Goal: Ask a question: Seek information or help from site administrators or community

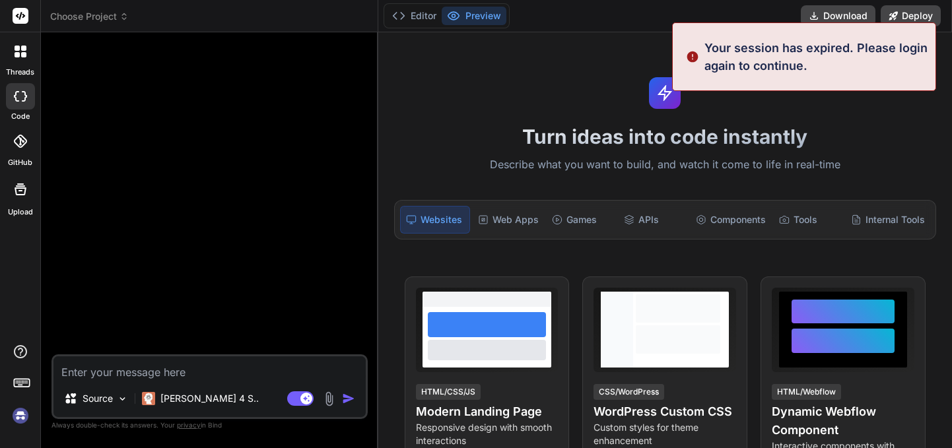
scroll to position [13, 0]
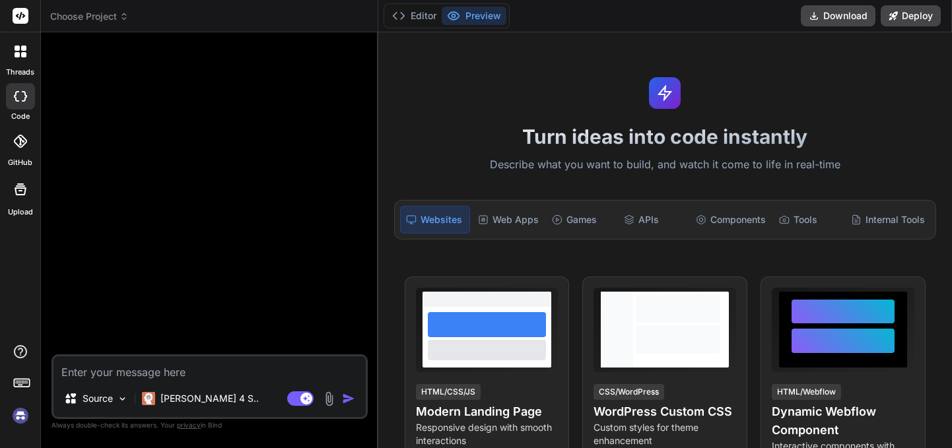
click at [22, 416] on img at bounding box center [20, 416] width 22 height 22
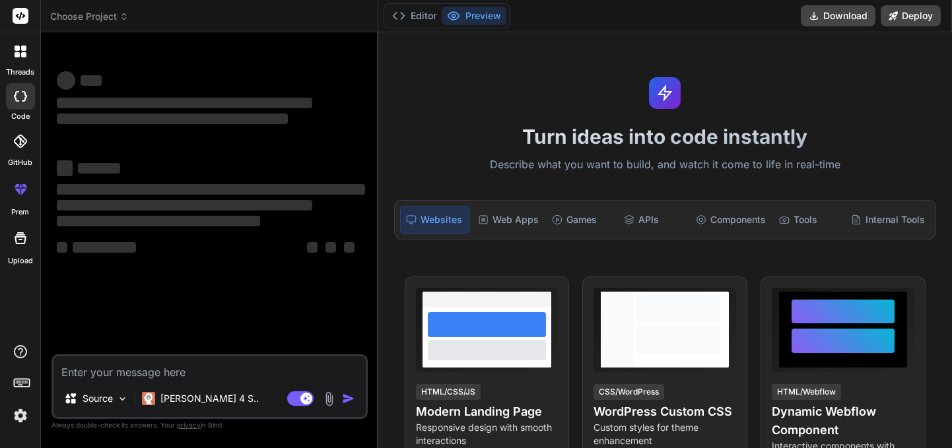
type textarea "x"
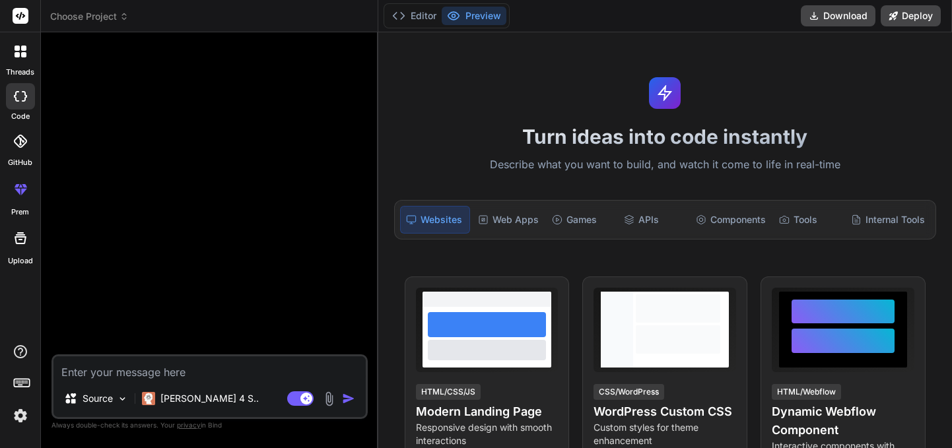
click at [220, 368] on textarea at bounding box center [209, 368] width 312 height 24
type textarea "H"
type textarea "x"
type textarea "Hi"
type textarea "x"
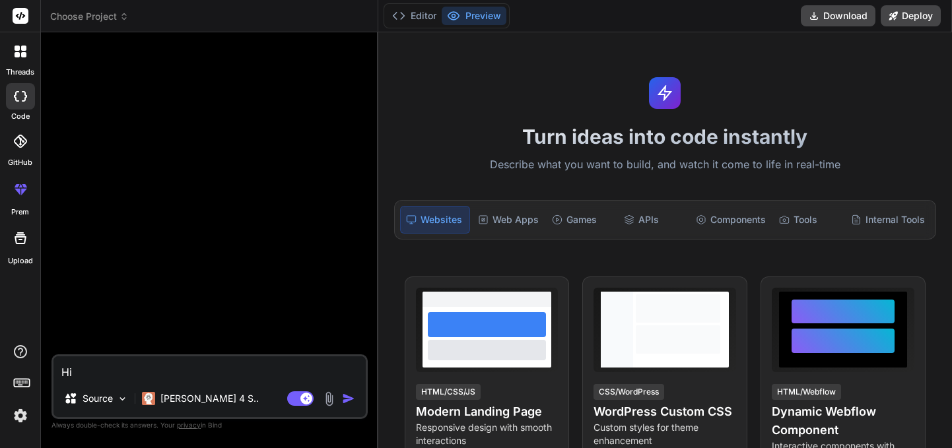
type textarea "Hi"
type textarea "x"
type textarea "Hi B"
type textarea "x"
type textarea "Hi Bi"
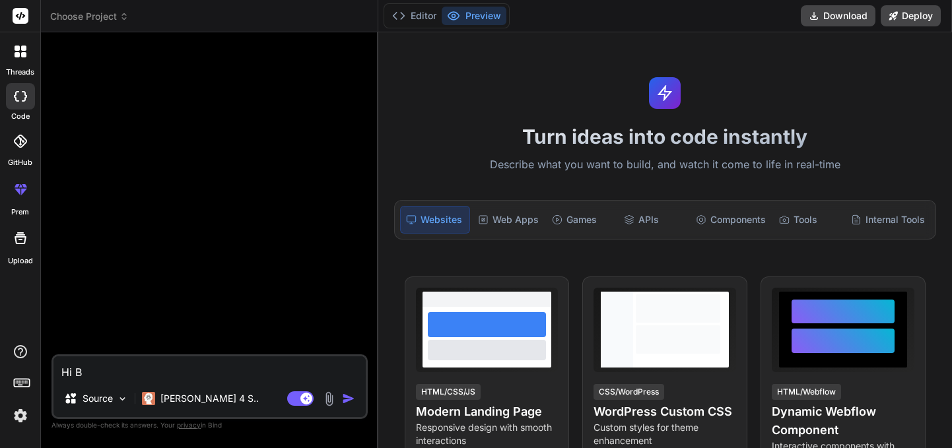
type textarea "x"
type textarea "Hi [PERSON_NAME]"
type textarea "x"
type textarea "Hi Bind"
type textarea "x"
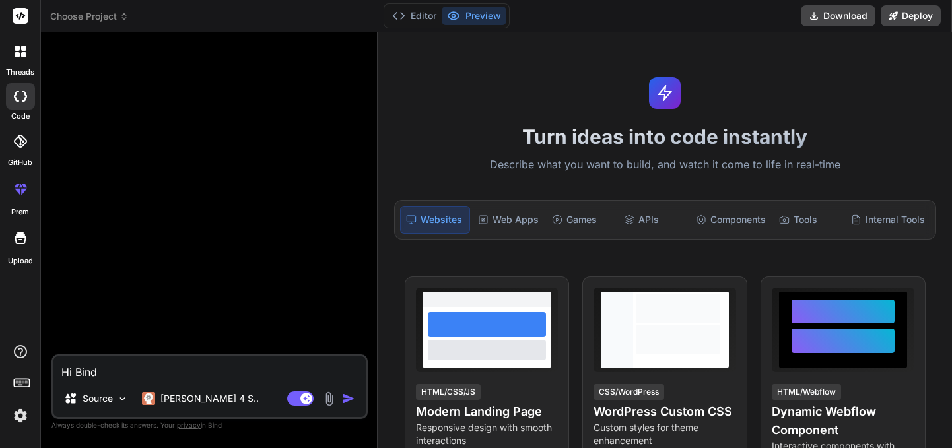
type textarea "Hi Bind"
type textarea "x"
type textarea "Hi Bind H"
type textarea "x"
type textarea "Hi Bind Ho"
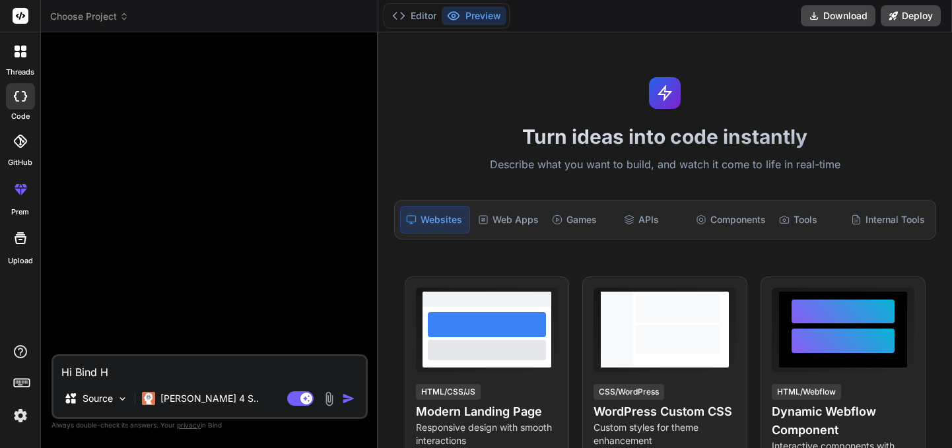
type textarea "x"
type textarea "Hi Bind How"
type textarea "x"
type textarea "Hi Bind How"
type textarea "x"
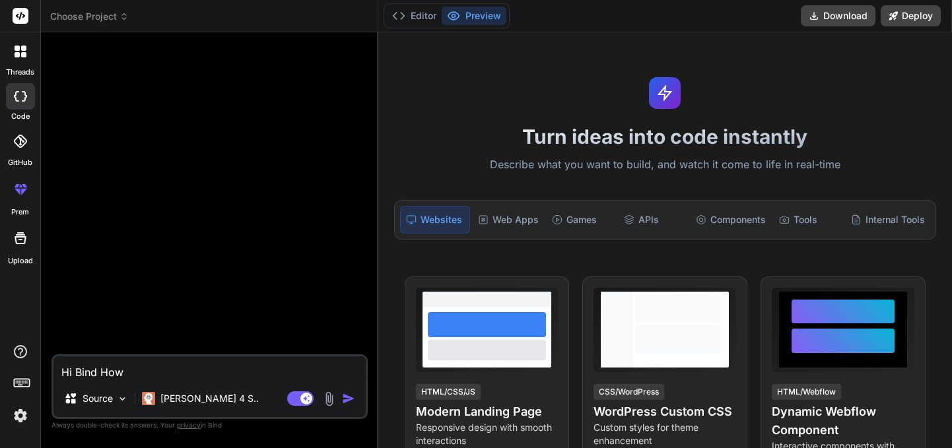
type textarea "Hi Bind How a"
type textarea "x"
type textarea "Hi Bind How ar"
type textarea "x"
type textarea "Hi Bind How are"
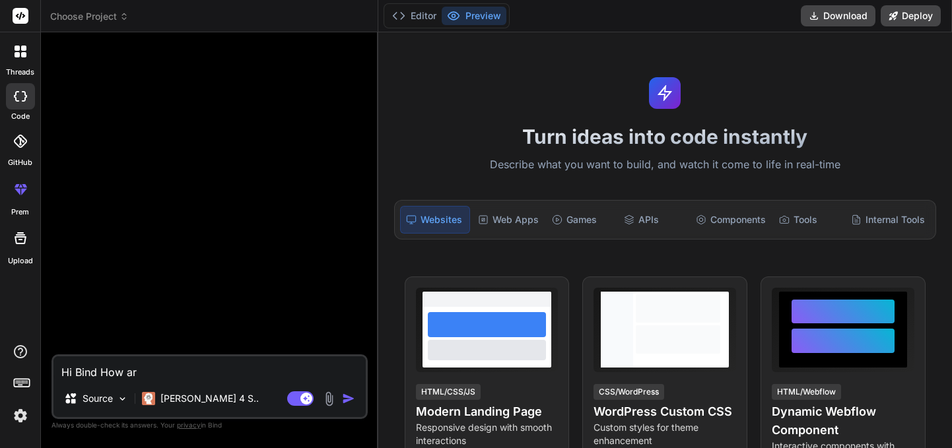
type textarea "x"
type textarea "Hi Bind How are"
type textarea "x"
type textarea "Hi Bind How are y"
type textarea "x"
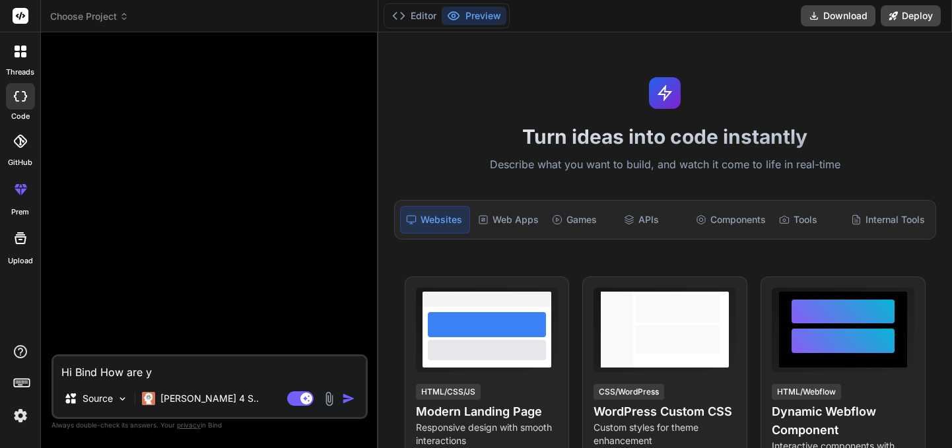
type textarea "Hi Bind How are yo"
type textarea "x"
type textarea "Hi Bind How are you"
type textarea "x"
type textarea "Hi Bind How are you"
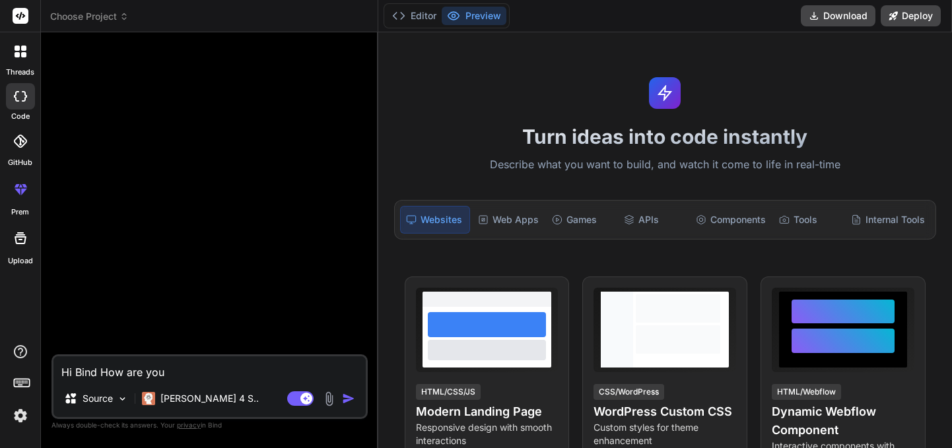
type textarea "x"
type textarea "Hi Bind How are you ?"
type textarea "x"
click at [98, 374] on textarea "Hi Bind How are you ?" at bounding box center [209, 368] width 312 height 24
type textarea "Hi Bind How are you ?"
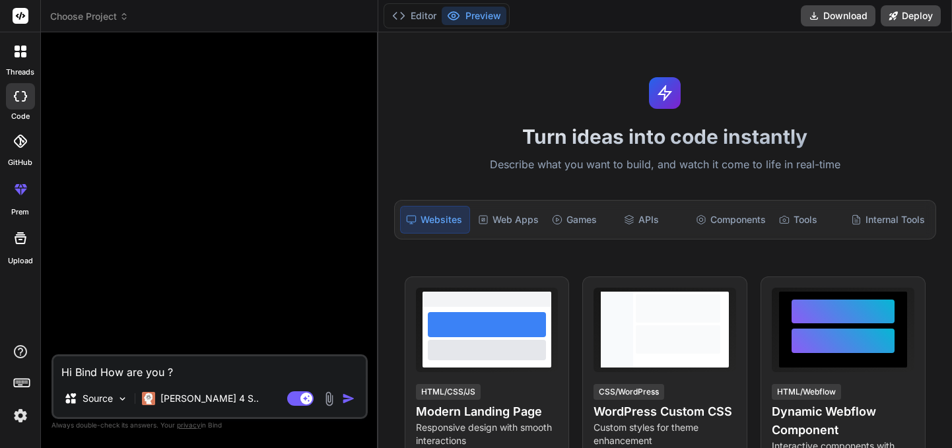
click at [25, 55] on icon at bounding box center [23, 54] width 5 height 5
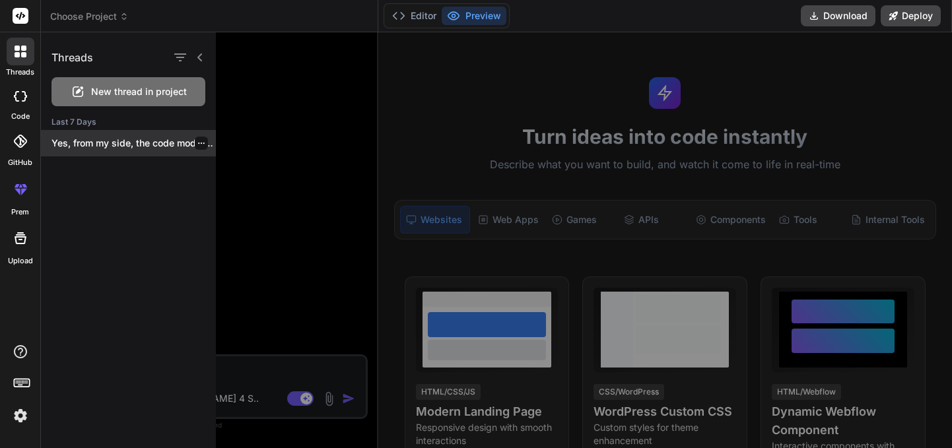
click at [90, 141] on p "Yes, from my side, the code modifications..." at bounding box center [133, 143] width 164 height 13
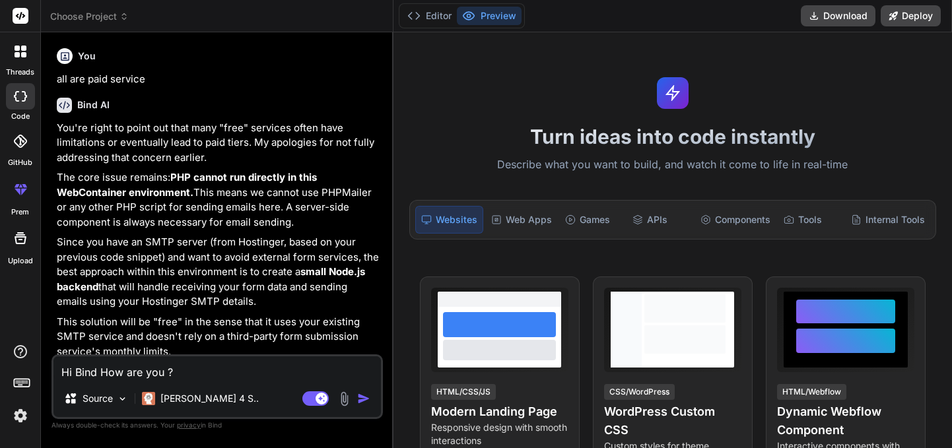
click at [94, 374] on textarea "Hi Bind How are you ?" at bounding box center [216, 368] width 327 height 24
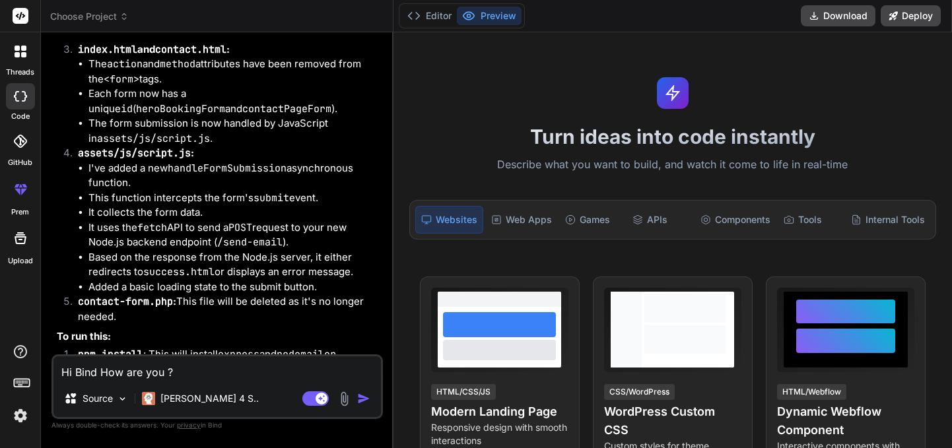
type textarea "x"
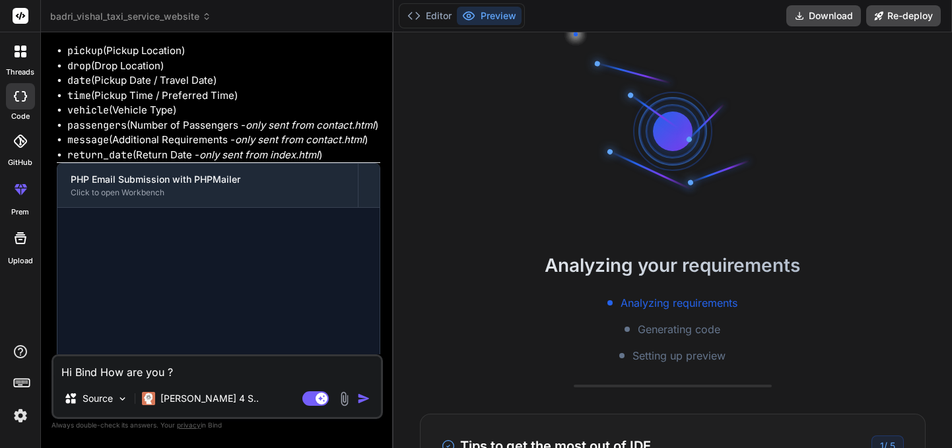
scroll to position [5077, 0]
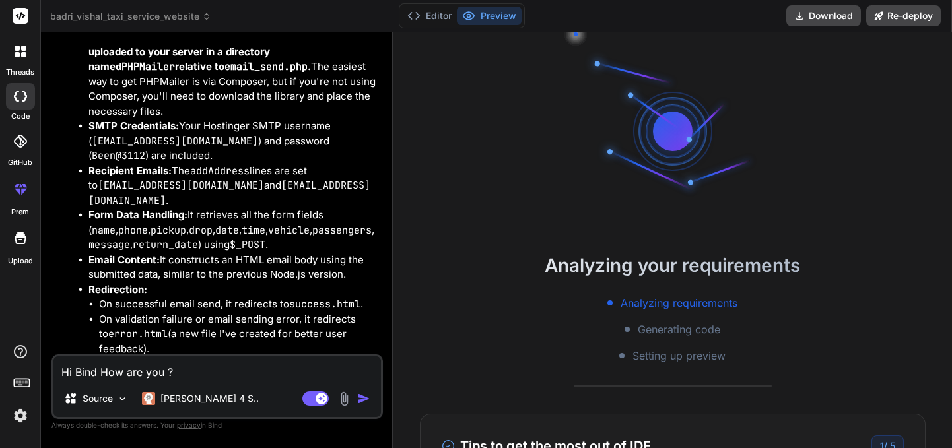
type textarea "Hi Bind, How are you ?"
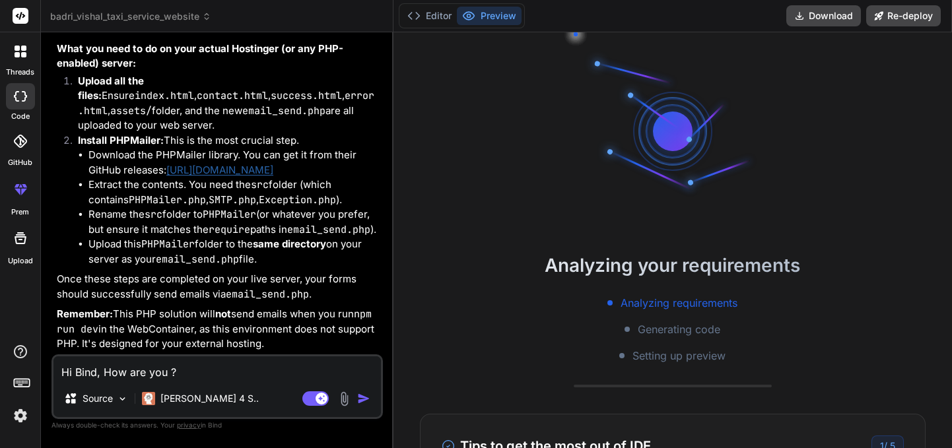
scroll to position [6076, 0]
type textarea "x"
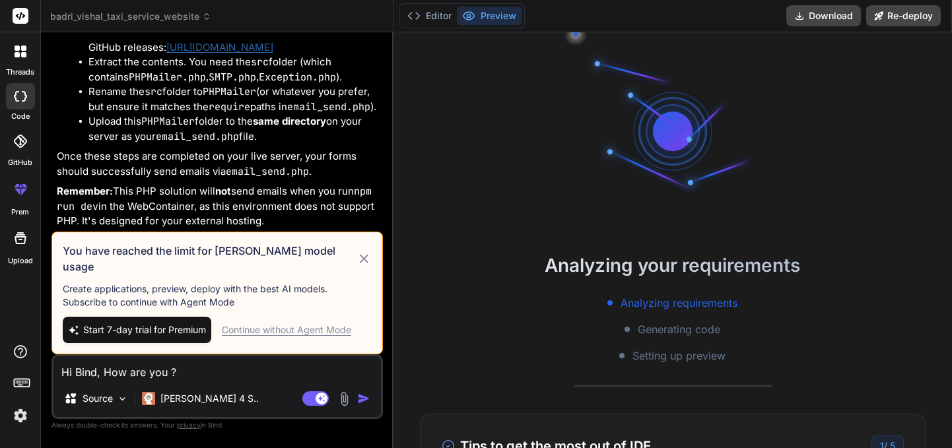
type textarea "Hi Bind, How are you ?"
click at [291, 332] on div "Continue without Agent Mode" at bounding box center [286, 329] width 129 height 13
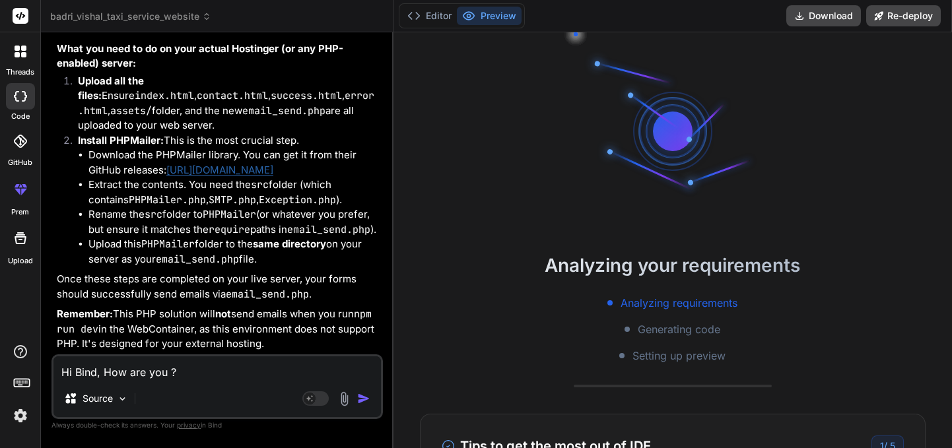
scroll to position [163, 0]
click at [191, 375] on textarea "Hi Bind, How are you ?" at bounding box center [216, 368] width 327 height 24
type textarea "x"
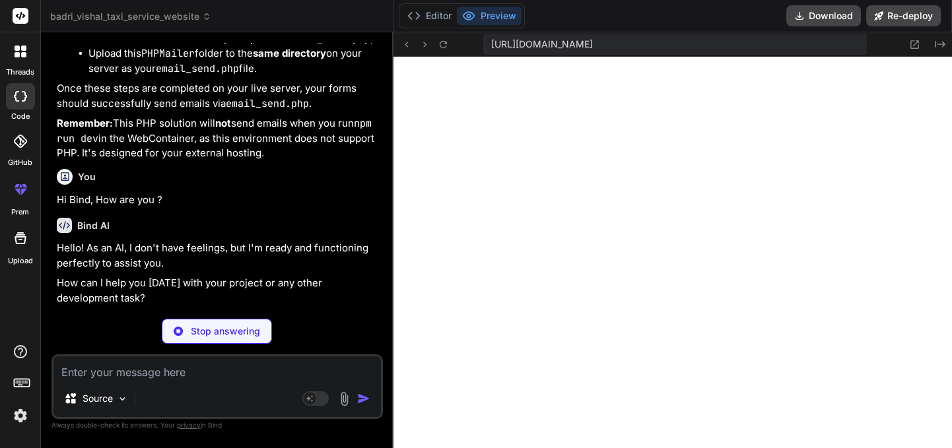
scroll to position [6214, 0]
type textarea "x"
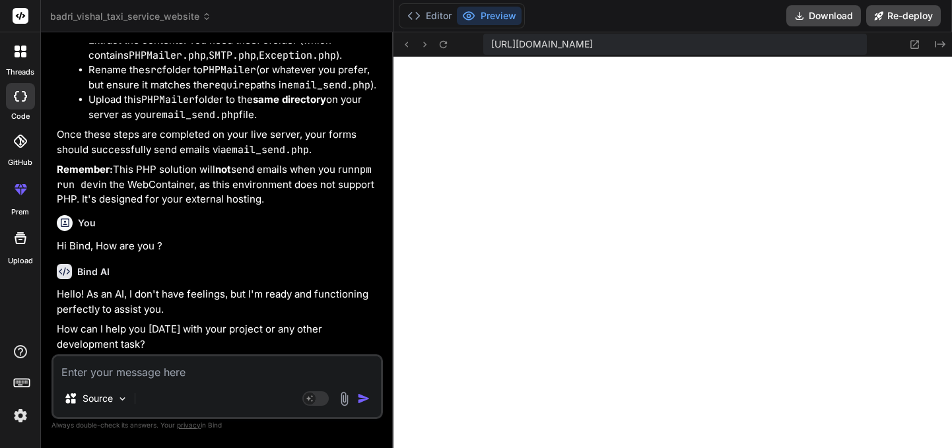
scroll to position [6222, 0]
click at [114, 374] on textarea at bounding box center [216, 368] width 327 height 24
type textarea "B"
type textarea "x"
type textarea "Bi"
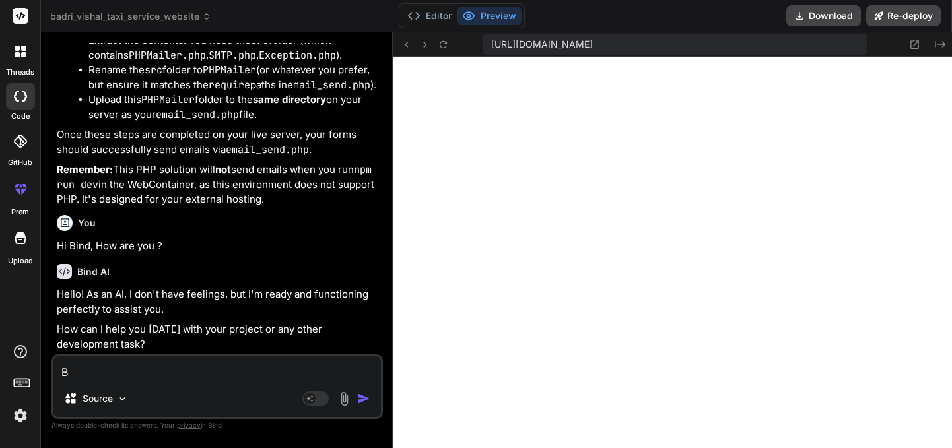
type textarea "x"
type textarea "B"
type textarea "x"
type textarea "i"
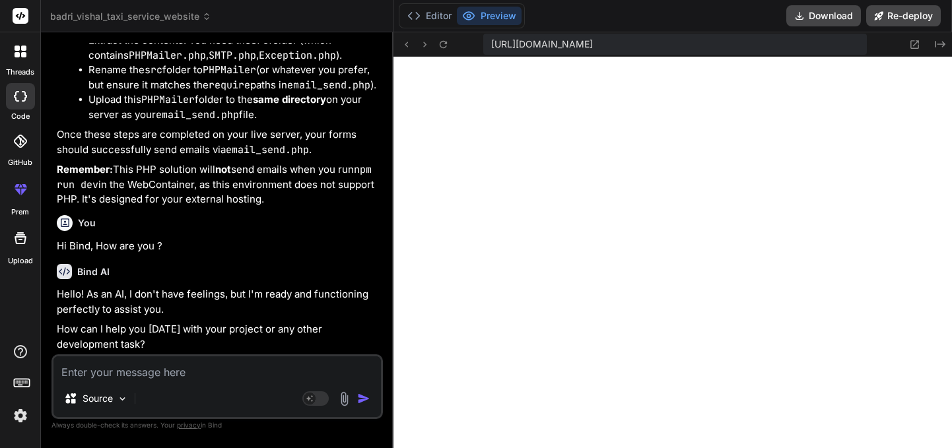
type textarea "x"
type textarea "in"
type textarea "x"
type textarea "in"
type textarea "x"
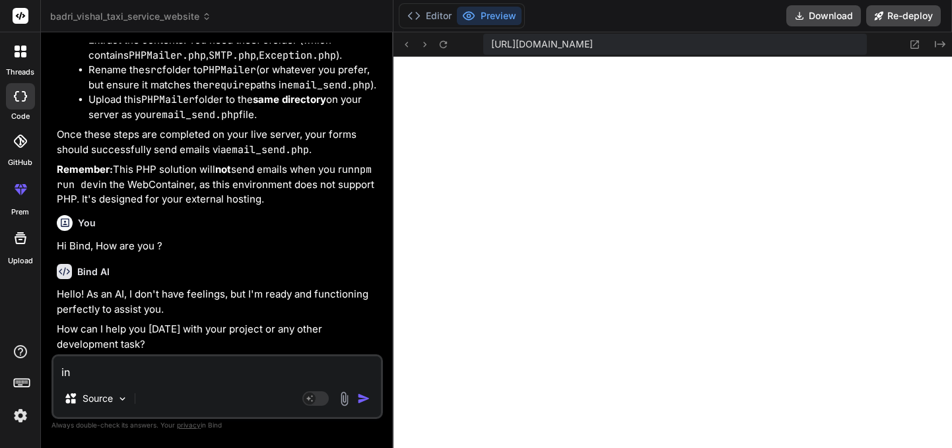
type textarea "in i"
type textarea "x"
type textarea "in in"
type textarea "x"
type textarea "in [GEOGRAPHIC_DATA]"
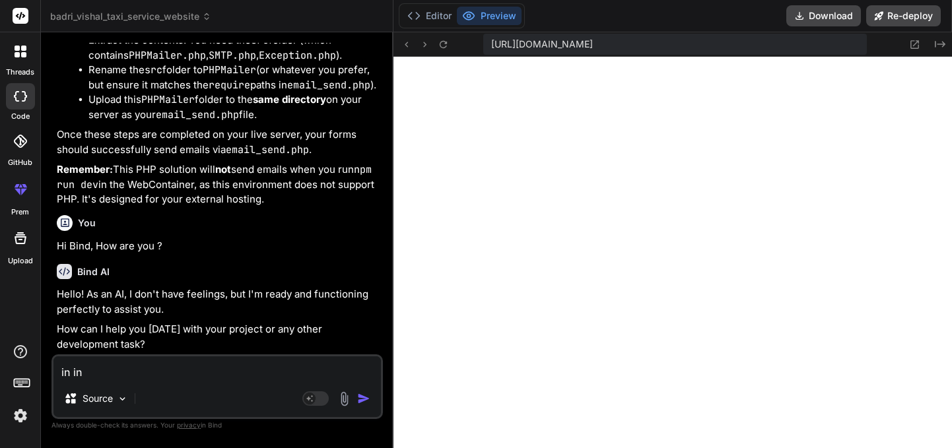
type textarea "x"
type textarea "in [GEOGRAPHIC_DATA]"
type textarea "x"
type textarea "in index"
type textarea "x"
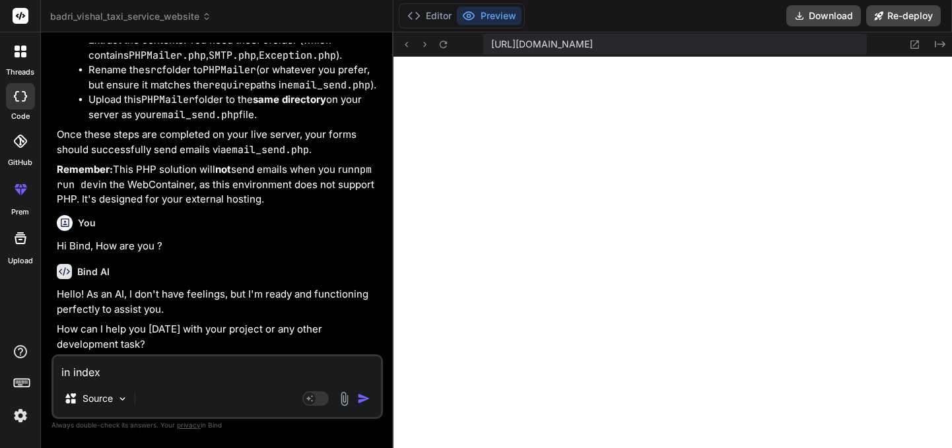
type textarea "in index"
type textarea "x"
type textarea "in index p"
type textarea "x"
type textarea "in index pa"
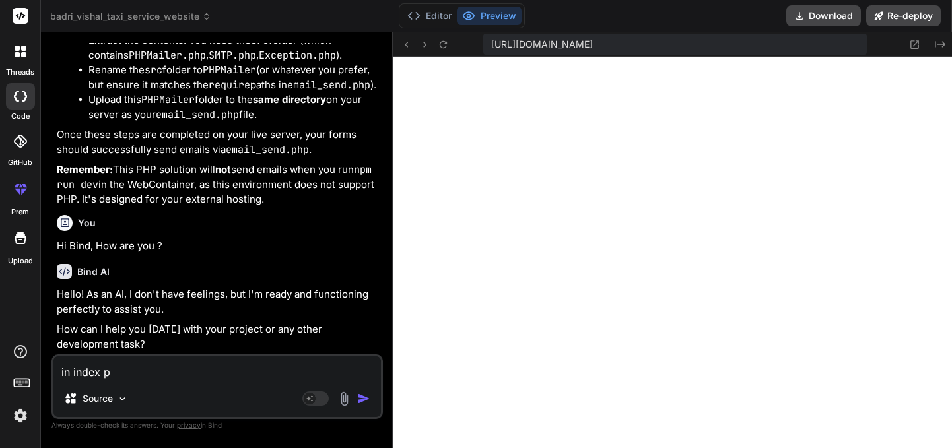
type textarea "x"
type textarea "in index pag"
type textarea "x"
type textarea "in index page"
type textarea "x"
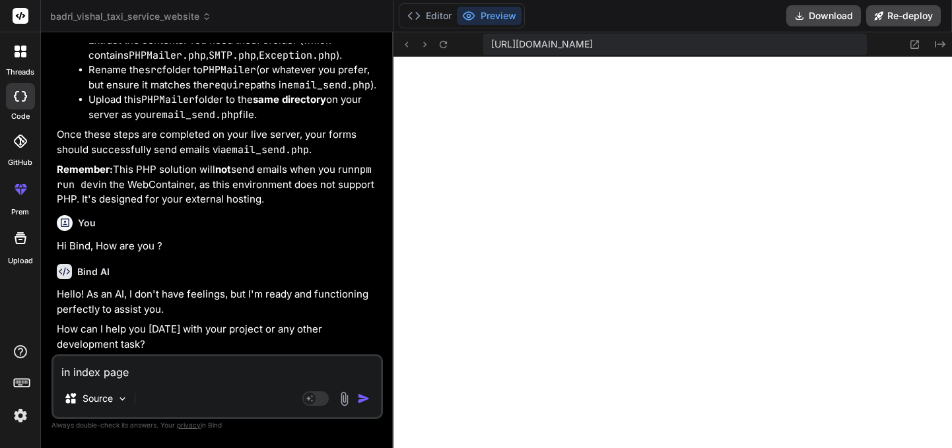
type textarea "in index page"
type textarea "x"
type textarea "in index page"
type textarea "x"
type textarea "in index page,"
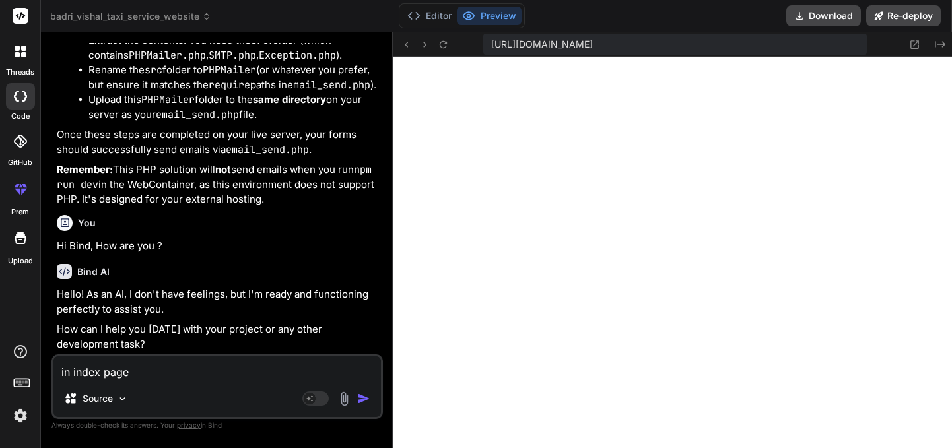
type textarea "x"
type textarea "in index page,"
type textarea "x"
type textarea "in index page, o"
type textarea "x"
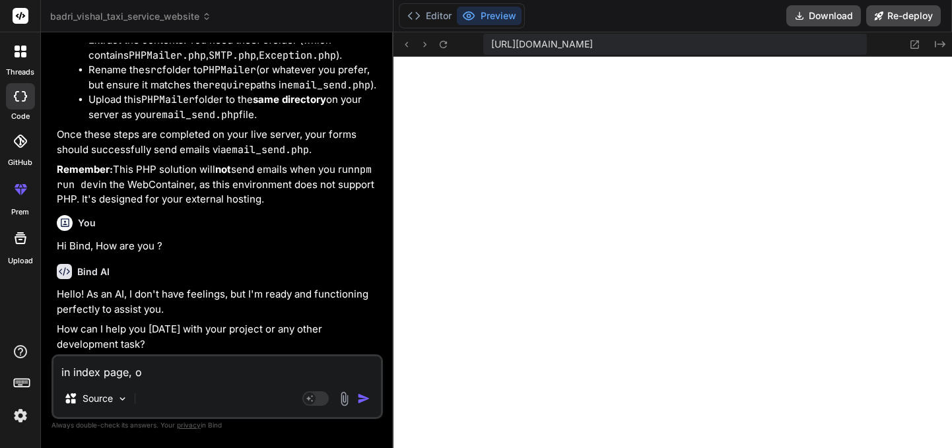
type textarea "in index page, on"
type textarea "x"
type textarea "in index page, on"
type textarea "x"
type textarea "in index page, on ""
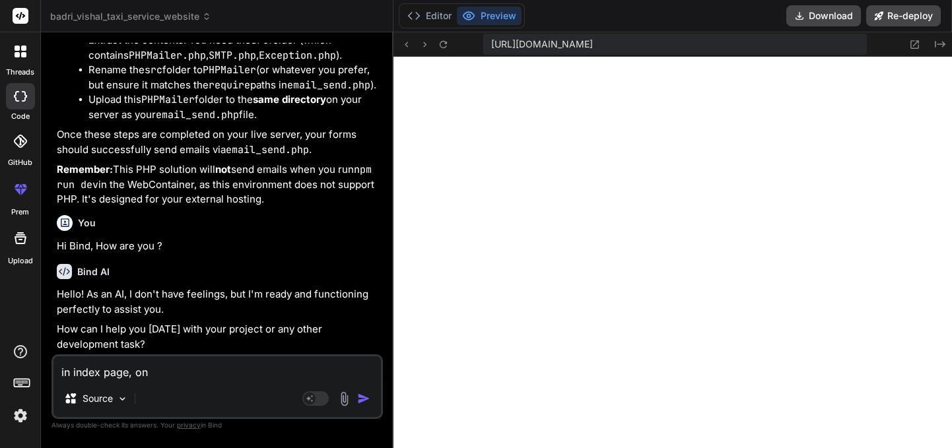
type textarea "x"
type textarea "in index page, on "w"
type textarea "x"
type textarea "in index page, on "wh"
type textarea "x"
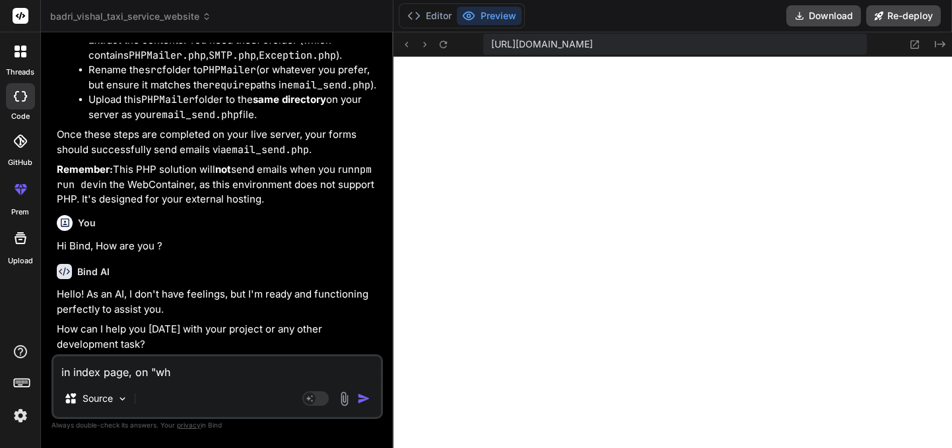
type textarea "in index page, on "wha"
type textarea "x"
type textarea "in index page, on "what"
type textarea "x"
type textarea "in index page, on "what"
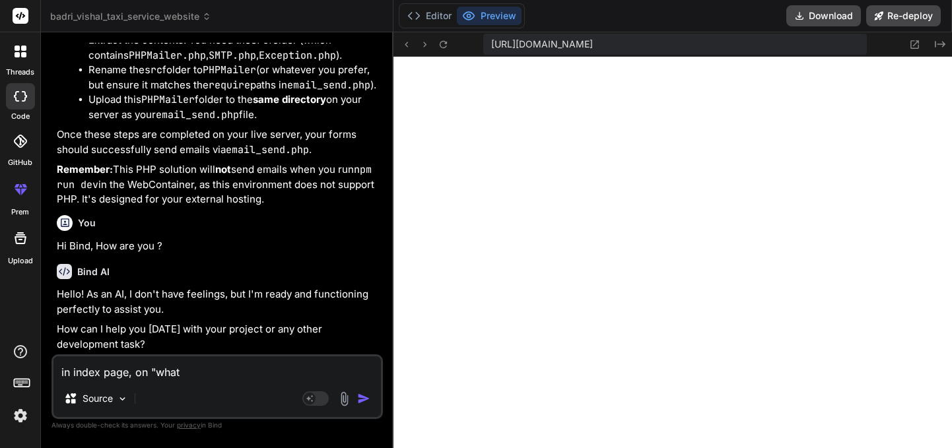
type textarea "x"
type textarea "in index page, on "what o"
type textarea "x"
type textarea "in index page, on "what ou"
type textarea "x"
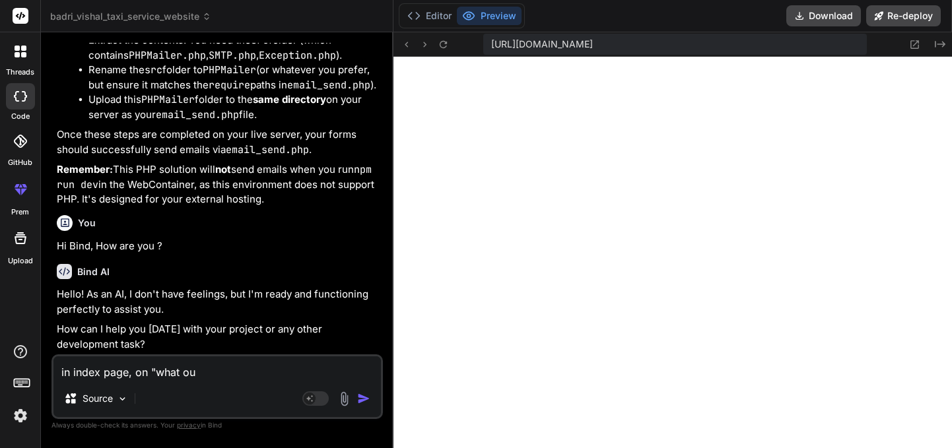
type textarea "in index page, on "what our"
type textarea "x"
type textarea "in index page, on "what our"
type textarea "x"
type textarea "in index page, on "what our c"
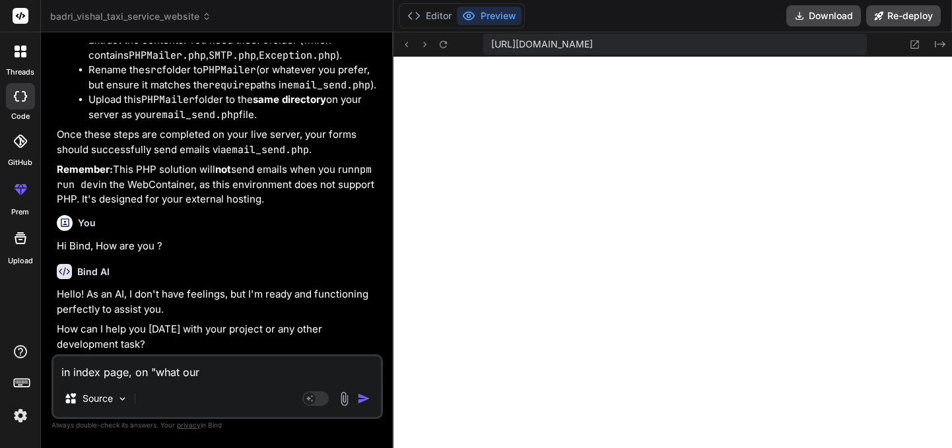
type textarea "x"
type textarea "in index page, on "what our cu"
type textarea "x"
type textarea "in index page, on "what our cus"
type textarea "x"
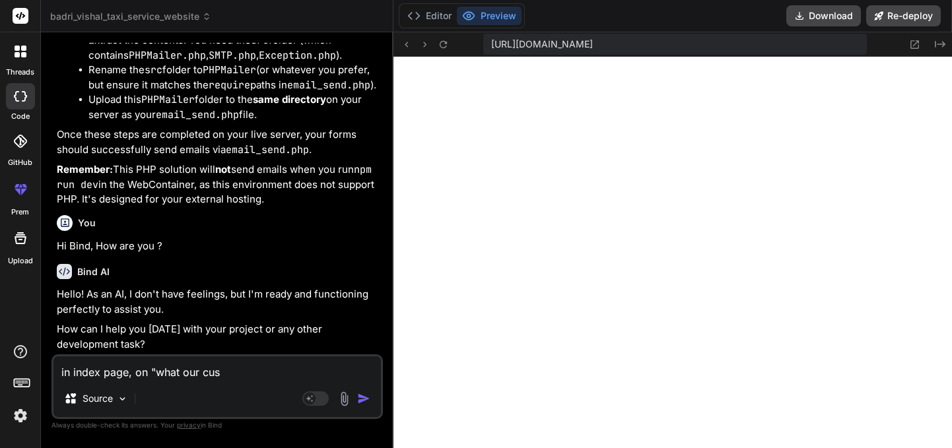
type textarea "in index page, on "what our cust"
type textarea "x"
type textarea "in index page, on "what our custo"
type textarea "x"
type textarea "in index page, on "what our custom"
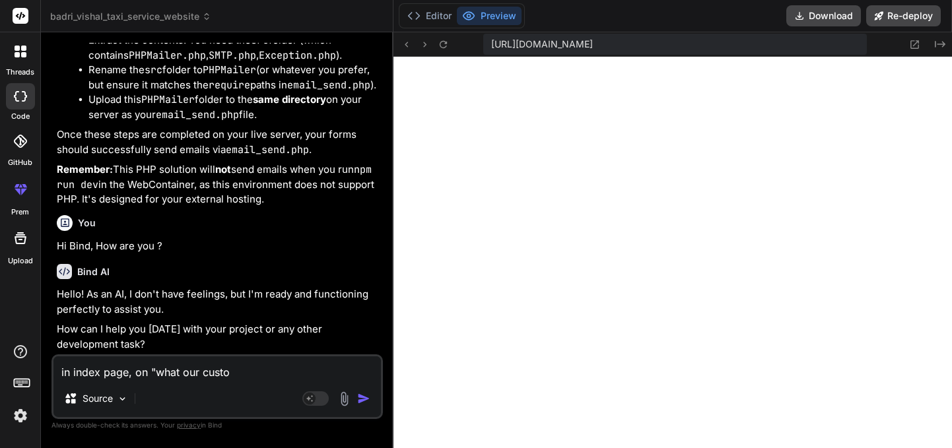
type textarea "x"
type textarea "in index page, on "what our custome"
type textarea "x"
type textarea "in index page, on "what our customer"
type textarea "x"
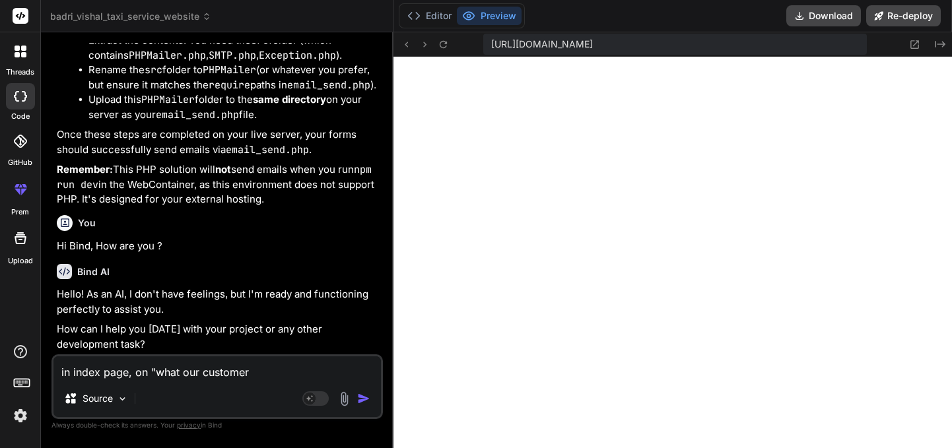
type textarea "in index page, on "what our customer"
type textarea "x"
type textarea "in index page, on "what our customer"
type textarea "x"
type textarea "in index page, on "what our customers"
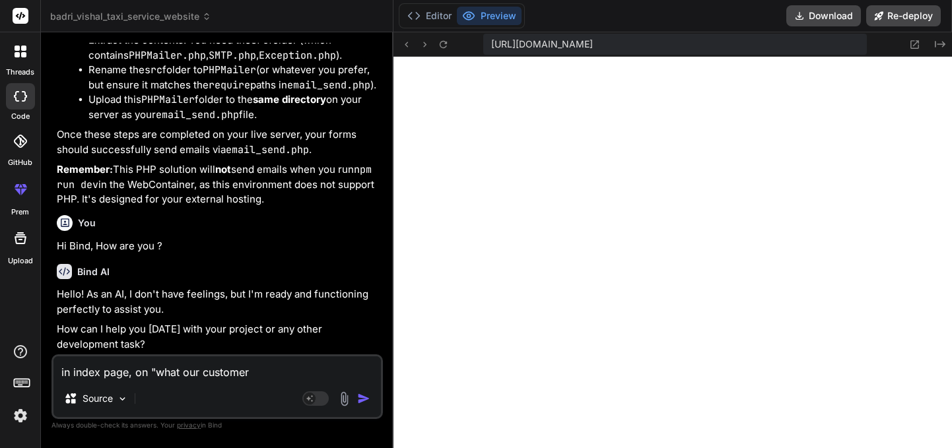
type textarea "x"
type textarea "in index page, on "what our customers"
type textarea "x"
type textarea "in index page, on "what our customers s"
type textarea "x"
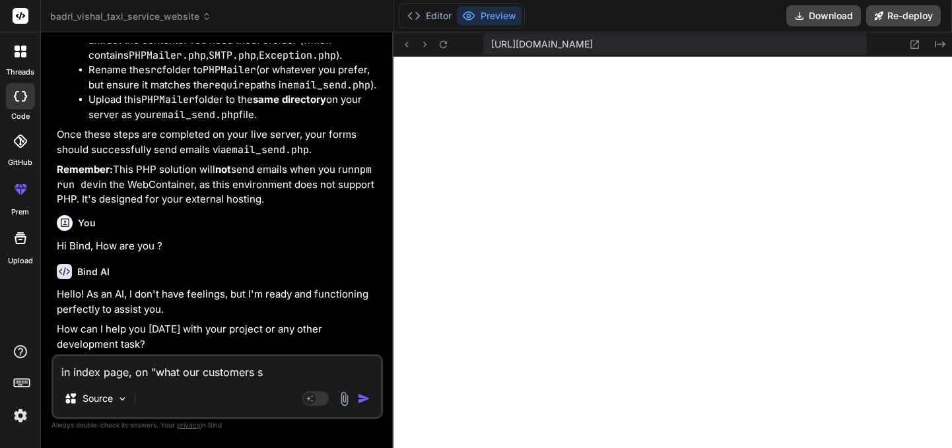
type textarea "in index page, on "what our customers sa"
type textarea "x"
type textarea "in index page, on "what our customers say"
type textarea "x"
type textarea "in index page, on "what our customers say""
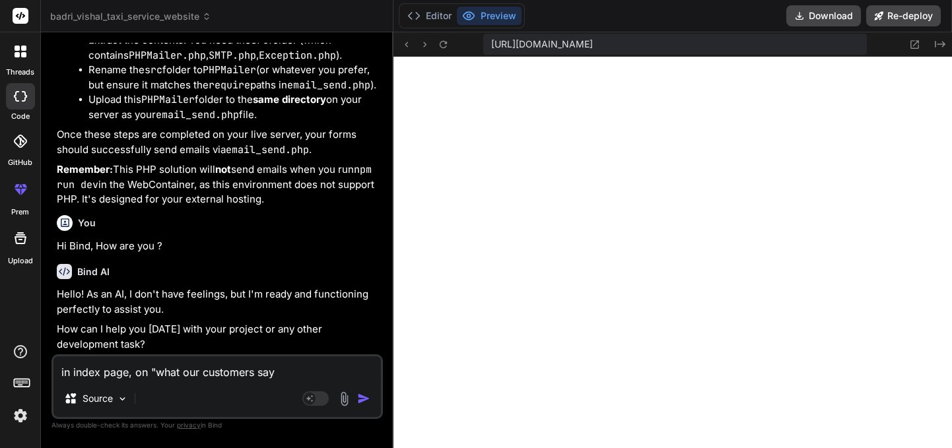
type textarea "x"
type textarea "in index page, on "what our customers say""
type textarea "x"
type textarea "in index page, on "what our customers say""
type textarea "x"
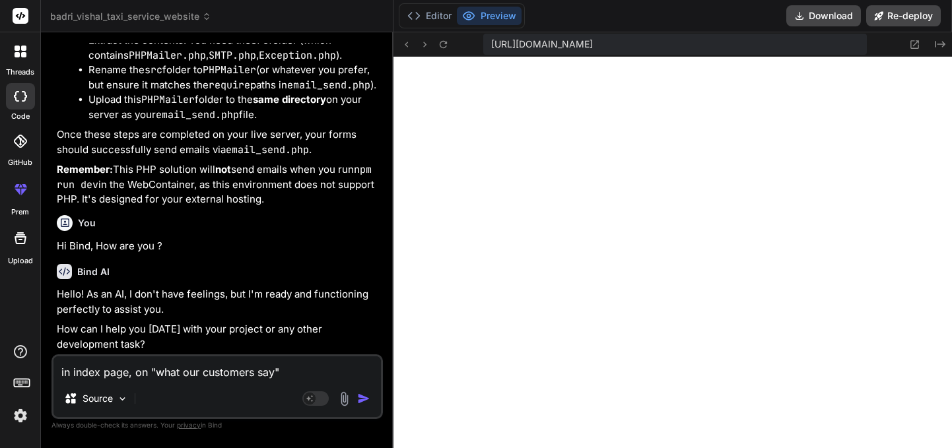
type textarea "in index page, on "what our customers say"."
type textarea "x"
type textarea "in index page, on "what our customers say"."
type textarea "x"
type textarea "in index page, on "what our customers say". H"
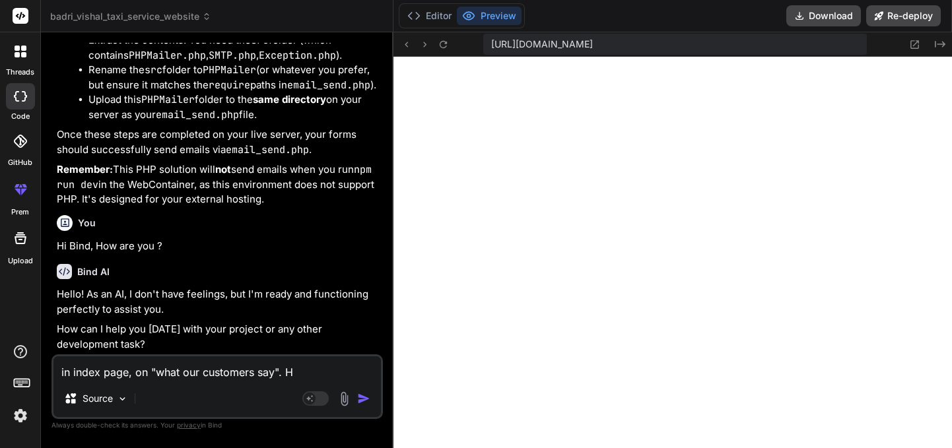
type textarea "x"
type textarea "in index page, on "what our customers say". Ho"
type textarea "x"
type textarea "in index page, on "what our customers say". How"
type textarea "x"
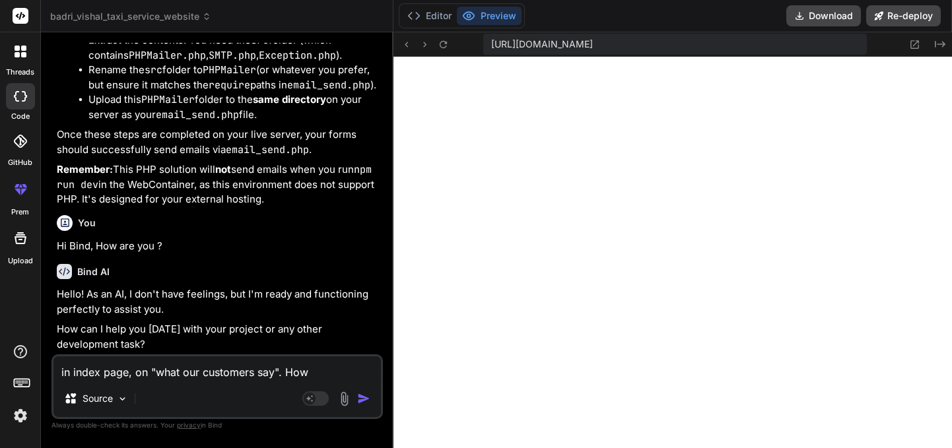
type textarea "in index page, on "what our customers say". How"
type textarea "x"
type textarea "in index page, on "what our customers say". How t"
type textarea "x"
type textarea "in index page, on "what our customers say". How to"
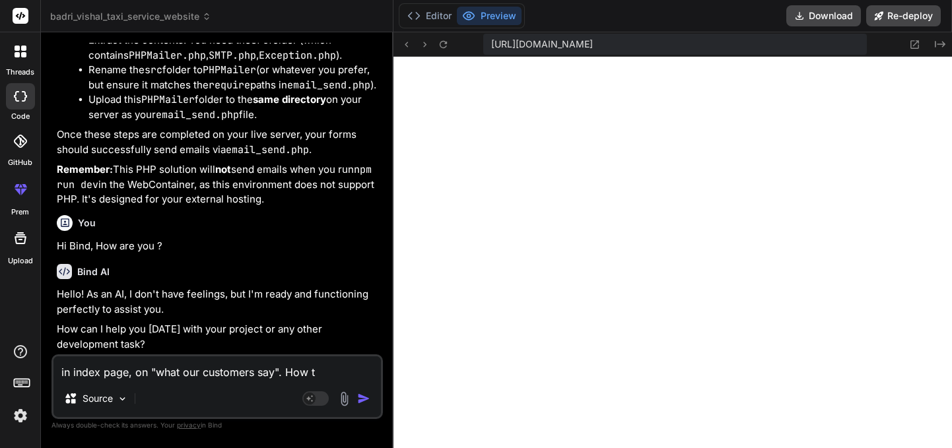
type textarea "x"
type textarea "in index page, on "what our customers say". How to"
type textarea "x"
type textarea "in index page, on "what our customers say". How to s"
type textarea "x"
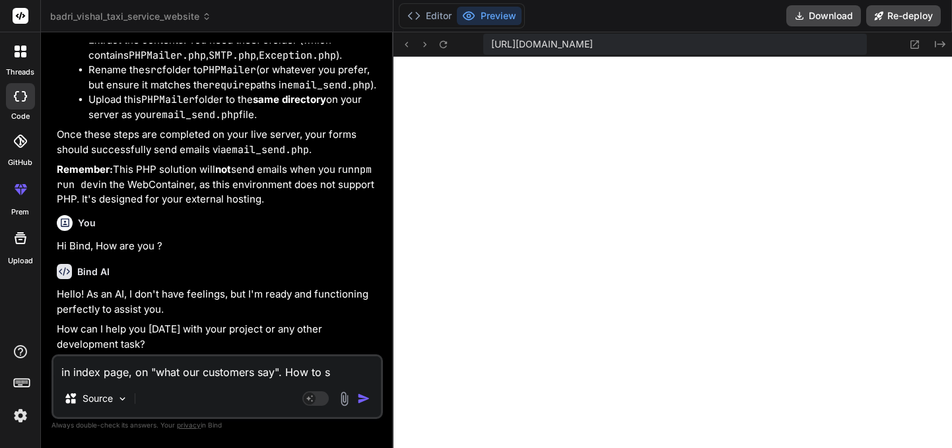
type textarea "in index page, on "what our customers say". How to sh"
type textarea "x"
type textarea "in index page, on "what our customers say". How to sho"
type textarea "x"
type textarea "in index page, on "what our customers say". How to show"
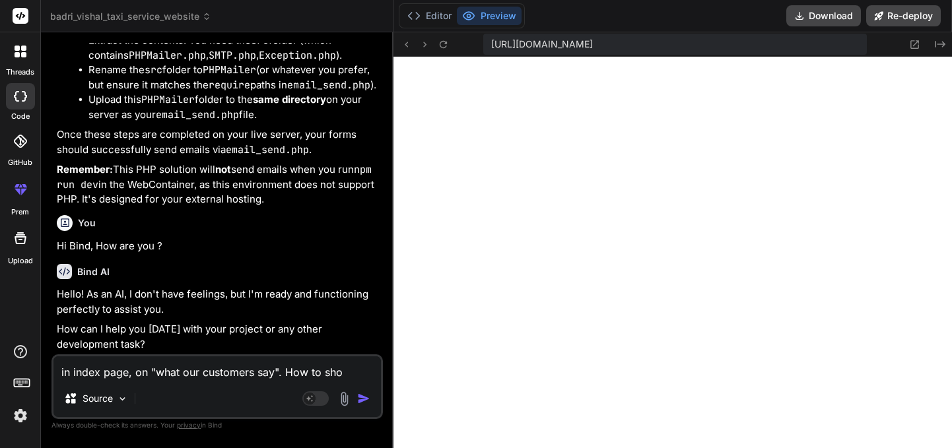
type textarea "x"
type textarea "in index page, on "what our customers say". How to show"
type textarea "x"
type textarea "in index page, on "what our customers say". How to show g"
type textarea "x"
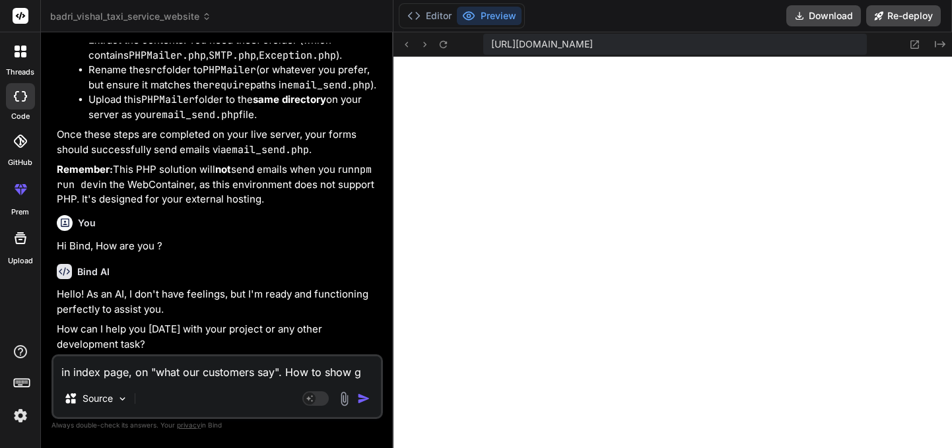
type textarea "in index page, on "what our customers say". How to show go"
type textarea "x"
type textarea "in index page, on "what our customers say". How to show goo"
type textarea "x"
type textarea "in index page, on "what our customers say". How to show goog"
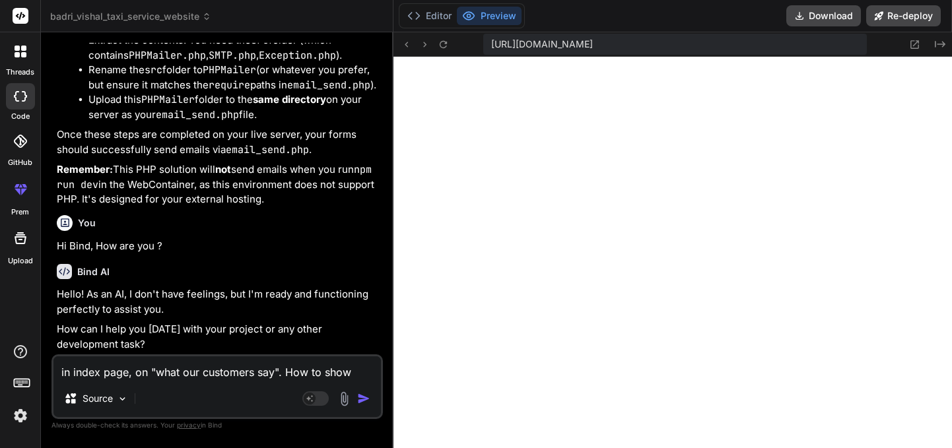
type textarea "x"
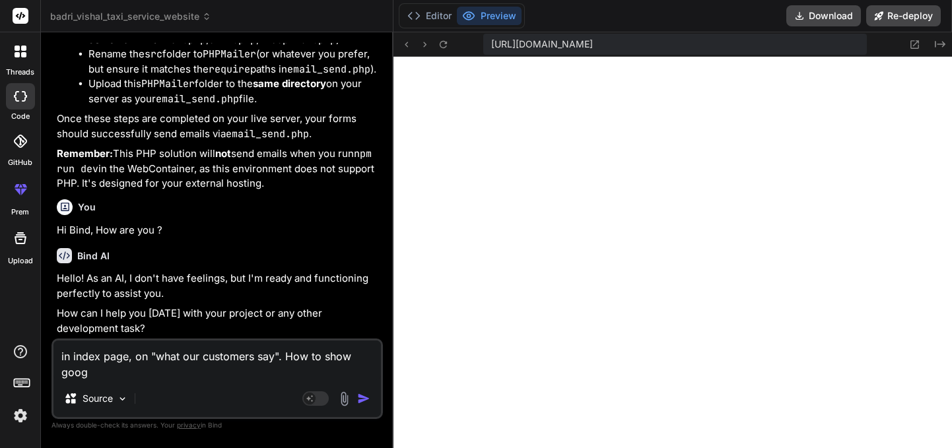
type textarea "in index page, on "what our customers say". How to show googl"
type textarea "x"
type textarea "in index page, on "what our customers say". How to show google"
type textarea "x"
type textarea "in index page, on "what our customers say". How to show google"
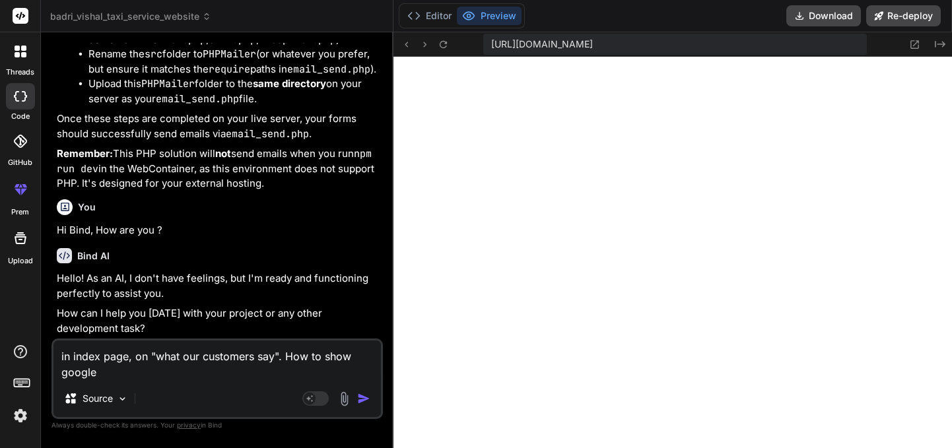
type textarea "x"
type textarea "in index page, on "what our customers say". How to show google r"
type textarea "x"
type textarea "in index page, on "what our customers say". How to show google re"
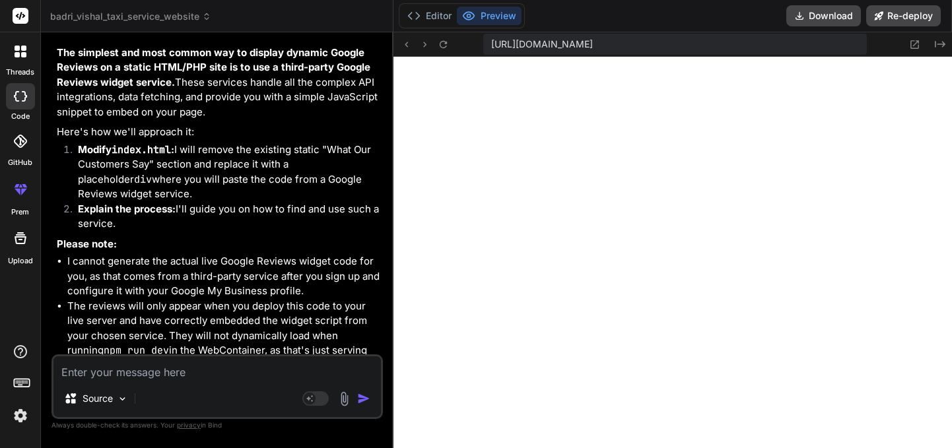
scroll to position [6604, 0]
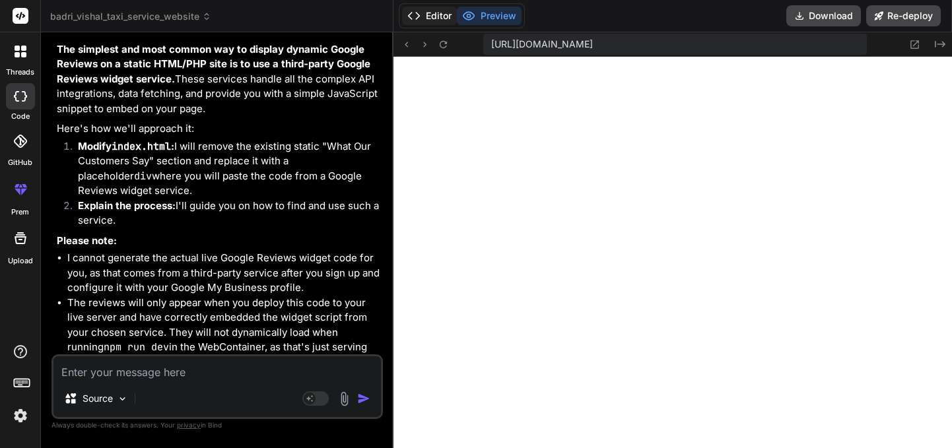
click at [431, 9] on button "Editor" at bounding box center [429, 16] width 55 height 18
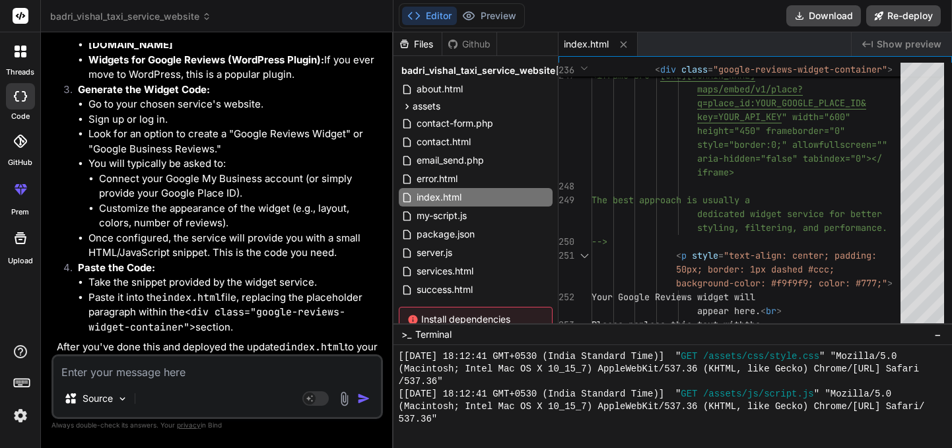
scroll to position [7401, 0]
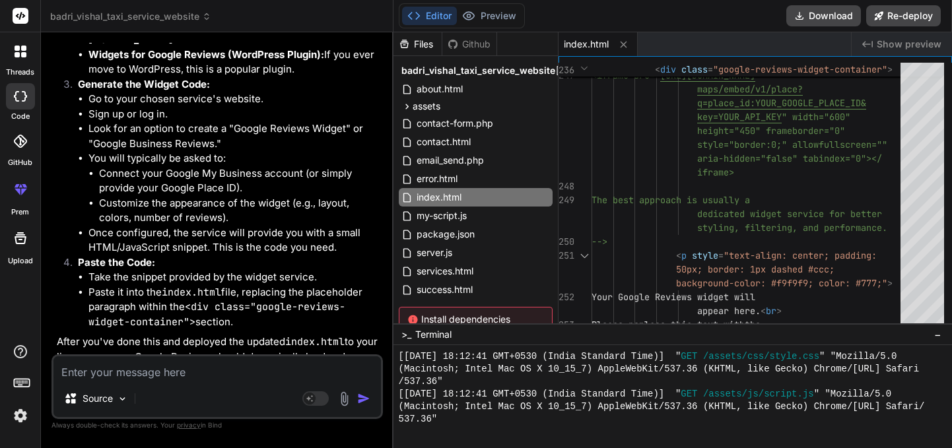
drag, startPoint x: 152, startPoint y: 147, endPoint x: 90, endPoint y: 145, distance: 62.7
copy strong "EmbedSocial"
drag, startPoint x: 125, startPoint y: 160, endPoint x: 88, endPoint y: 162, distance: 37.6
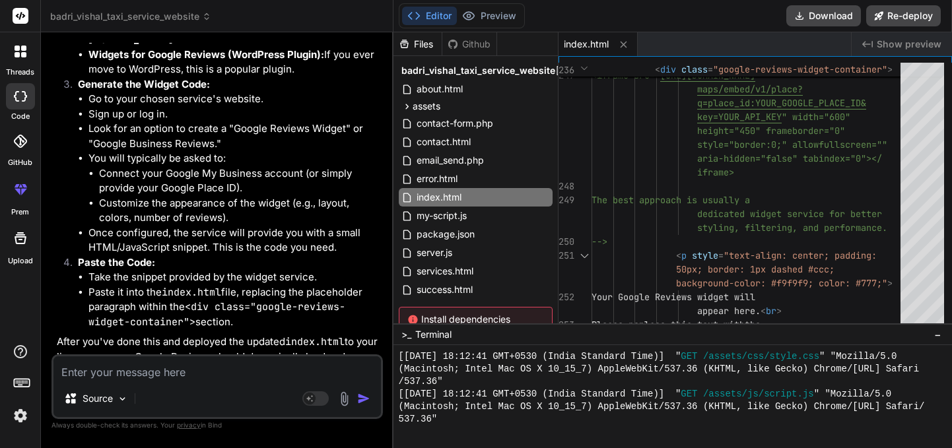
copy strong "Elfsight"
drag, startPoint x: 135, startPoint y: 176, endPoint x: 88, endPoint y: 178, distance: 47.6
click at [88, 32] on li "Trustpilot (While primarily for their own reviews, they sometimes integrate wit…" at bounding box center [234, 18] width 292 height 30
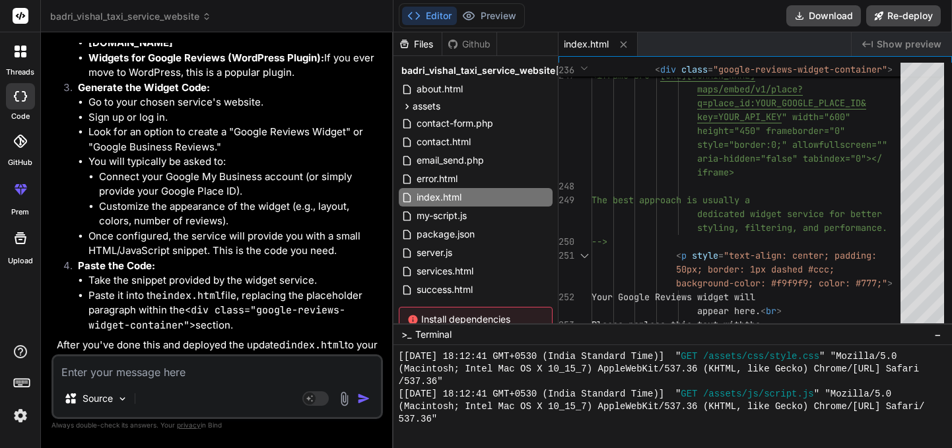
scroll to position [7404, 0]
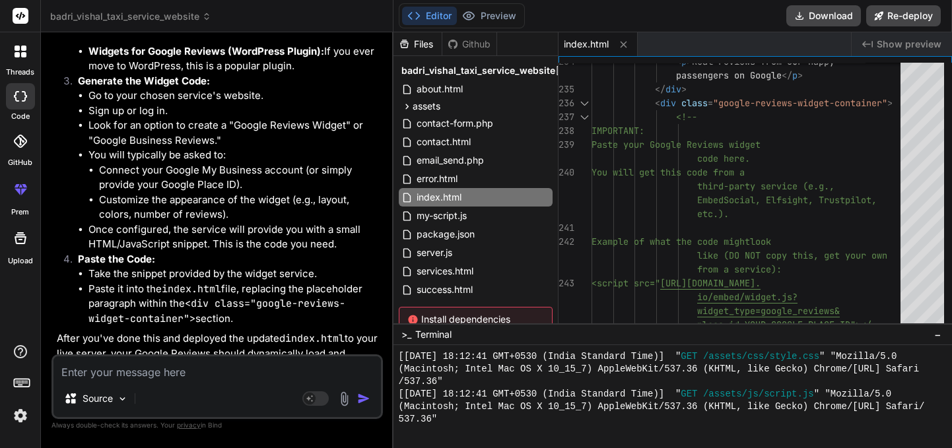
click at [141, 104] on li "Go to your chosen service's website." at bounding box center [234, 95] width 292 height 15
drag, startPoint x: 136, startPoint y: 172, endPoint x: 90, endPoint y: 172, distance: 45.5
click at [90, 29] on li "Trustpilot (While primarily for their own reviews, they sometimes integrate wit…" at bounding box center [234, 14] width 292 height 30
copy strong "Trustpilot"
drag, startPoint x: 141, startPoint y: 201, endPoint x: 90, endPoint y: 202, distance: 50.8
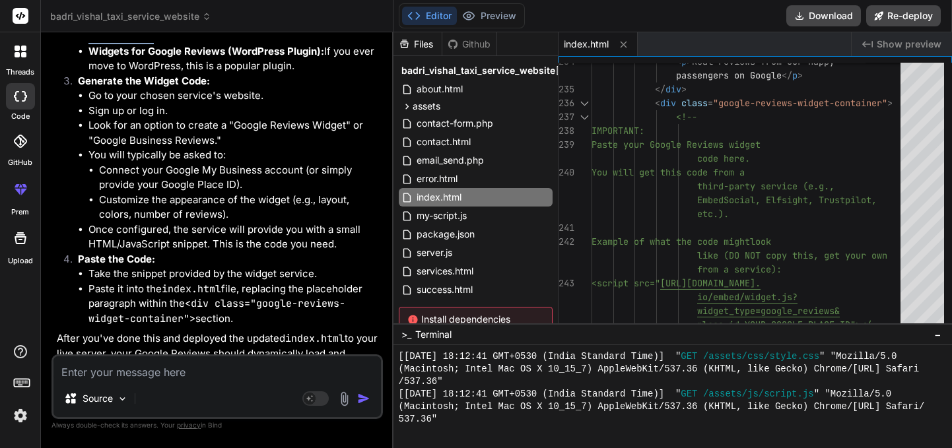
click at [90, 44] on li "[DOMAIN_NAME]" at bounding box center [234, 36] width 292 height 15
copy strong "[DOMAIN_NAME]"
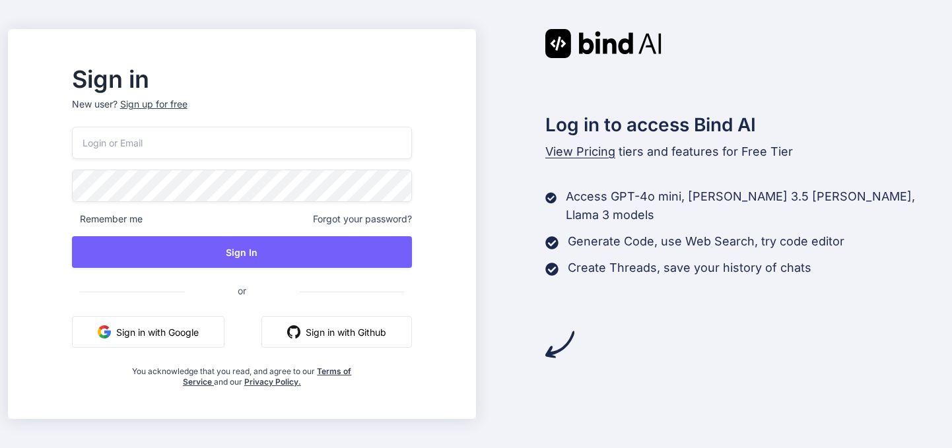
click at [153, 342] on button "Sign in with Google" at bounding box center [148, 332] width 152 height 32
